Goal: Navigation & Orientation: Find specific page/section

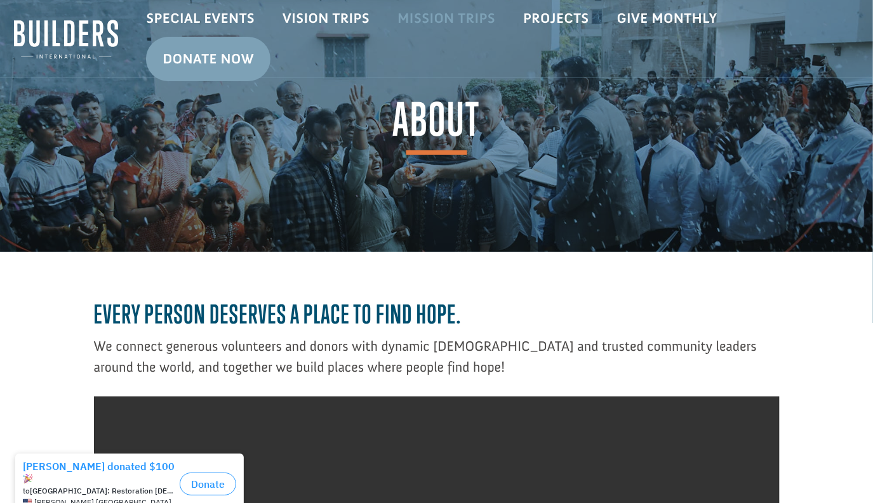
click at [436, 13] on link "Mission Trips" at bounding box center [446, 18] width 126 height 37
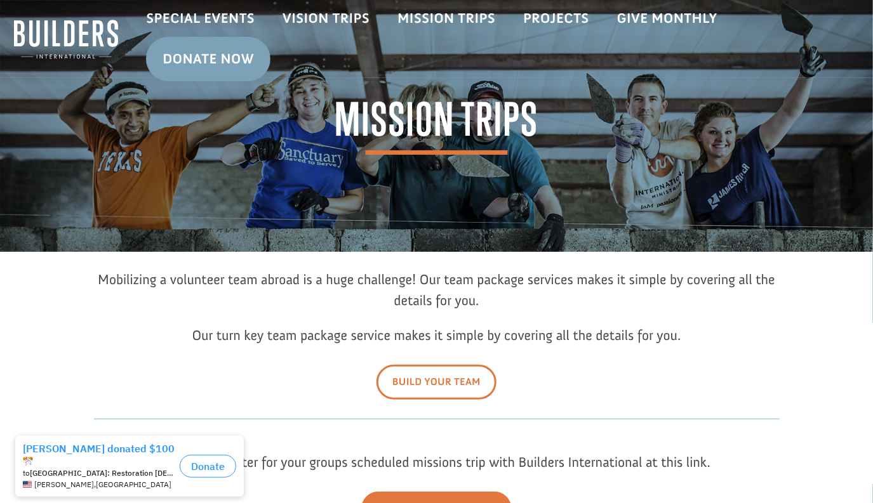
click at [435, 385] on link "Build Your Team" at bounding box center [436, 382] width 120 height 35
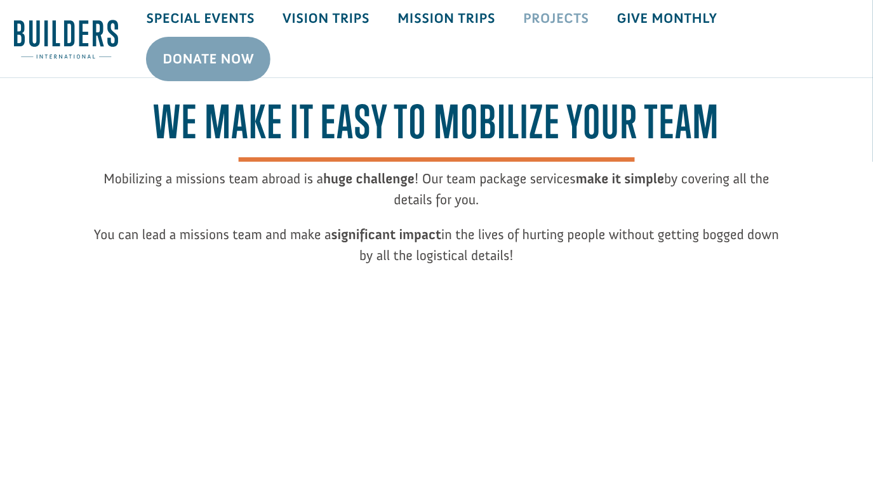
click at [557, 18] on link "Projects" at bounding box center [556, 18] width 94 height 37
